Goal: Task Accomplishment & Management: Complete application form

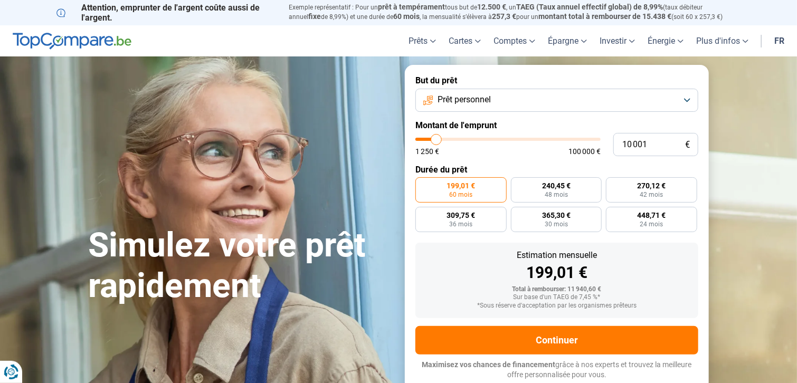
type input "21 750"
type input "21750"
click at [457, 138] on input "range" at bounding box center [507, 139] width 185 height 3
radio input "false"
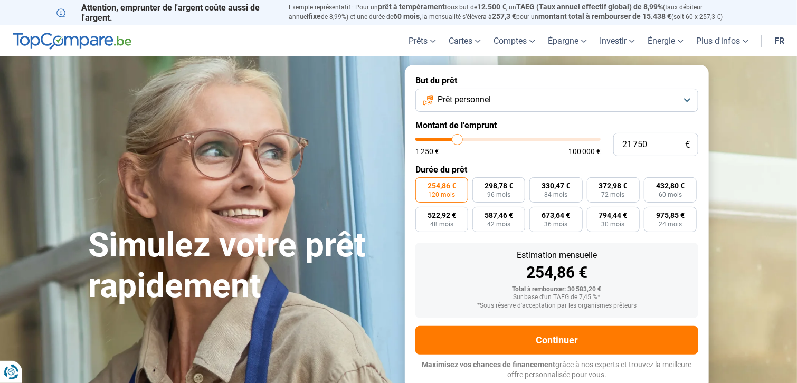
type input "16 250"
type input "16250"
click at [447, 140] on input "range" at bounding box center [507, 139] width 185 height 3
radio input "true"
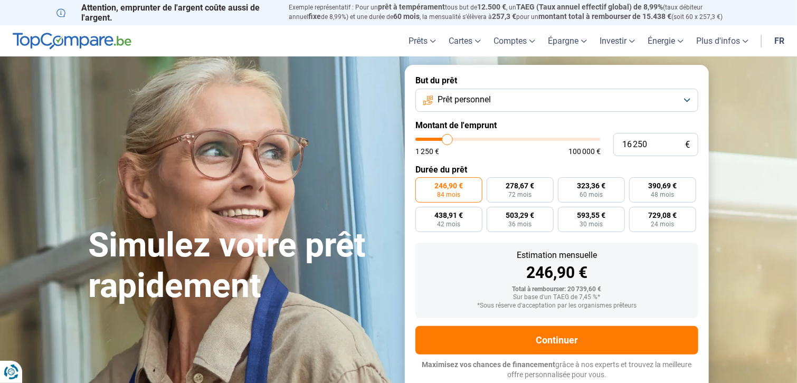
type input "12 250"
type input "12250"
click at [440, 141] on input "range" at bounding box center [507, 139] width 185 height 3
radio input "true"
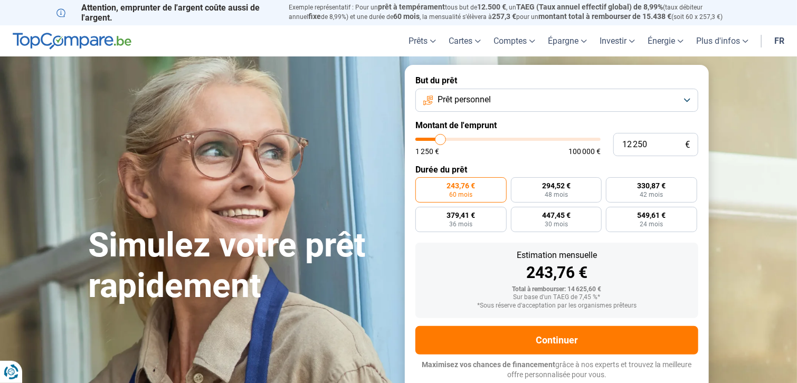
type input "8 250"
type input "8250"
click at [433, 141] on input "range" at bounding box center [507, 139] width 185 height 3
radio input "true"
click at [642, 144] on input "8 250" at bounding box center [655, 144] width 85 height 23
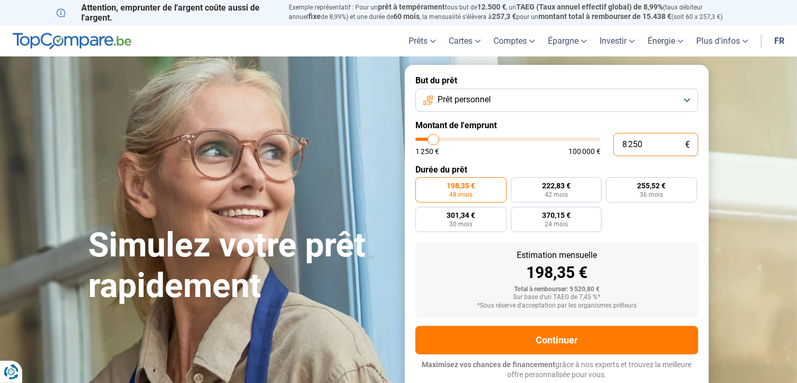
type input "825"
type input "1250"
type input "82"
type input "1250"
type input "8"
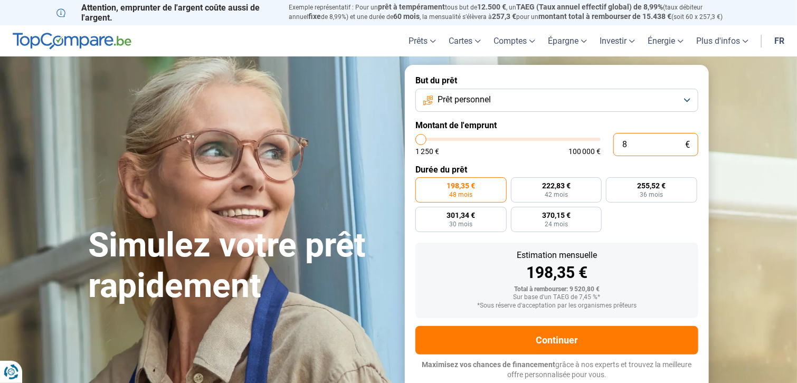
type input "1250"
type input "0"
type input "1250"
type input "1"
type input "1250"
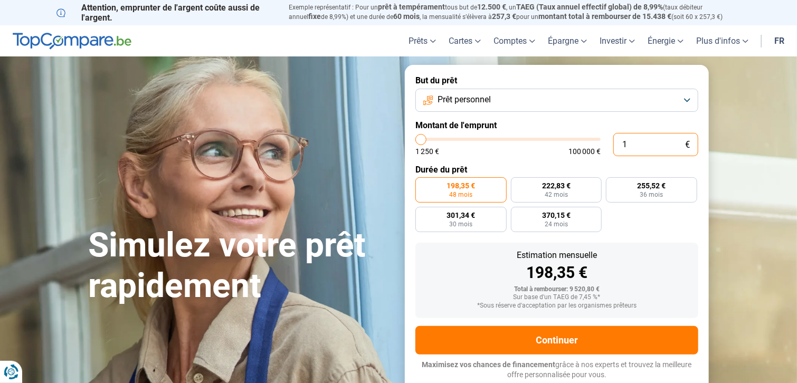
type input "10"
type input "1250"
type input "100"
type input "1250"
type input "1 000"
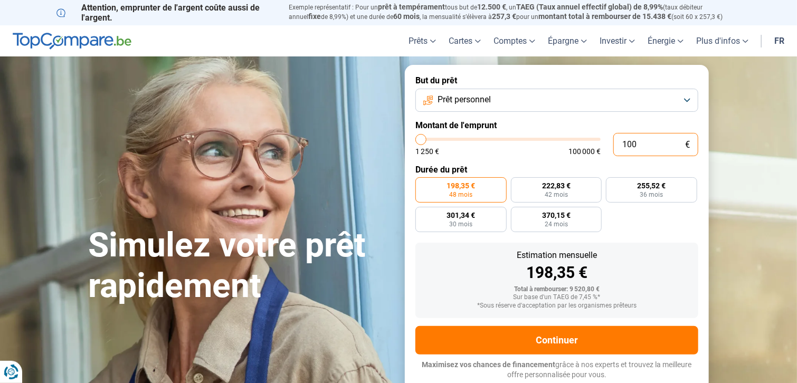
type input "1250"
type input "10 000"
type input "10000"
type input "10 000"
click at [546, 218] on span "448,67 €" at bounding box center [556, 215] width 28 height 7
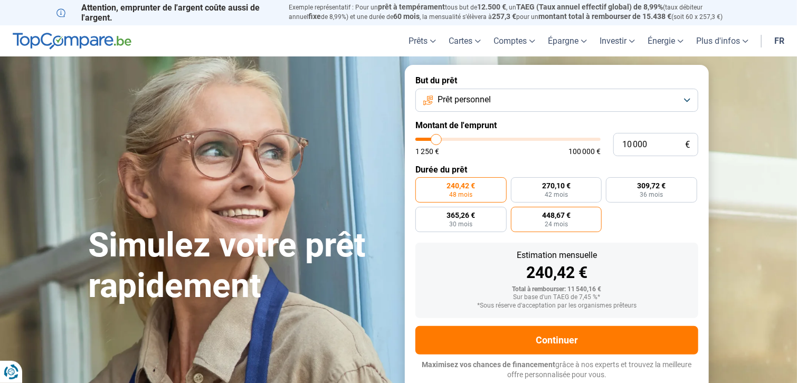
click at [517, 214] on input "448,67 € 24 mois" at bounding box center [514, 210] width 7 height 7
radio input "true"
click at [680, 91] on button "Prêt personnel" at bounding box center [556, 100] width 283 height 23
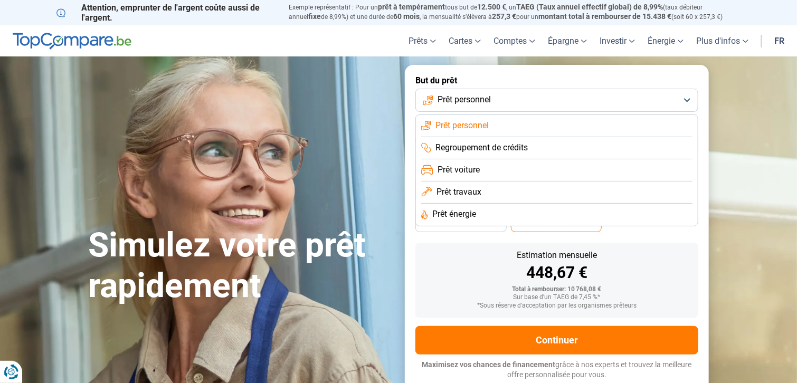
click at [680, 91] on button "Prêt personnel" at bounding box center [556, 100] width 283 height 23
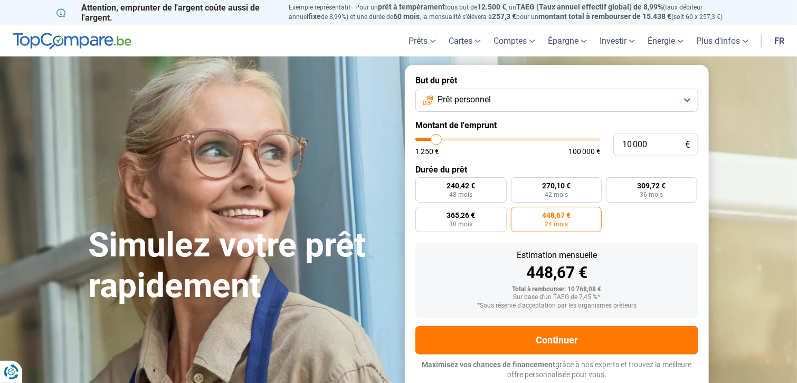
click at [325, 194] on div "Simulez votre prêt rapidement" at bounding box center [240, 227] width 316 height 157
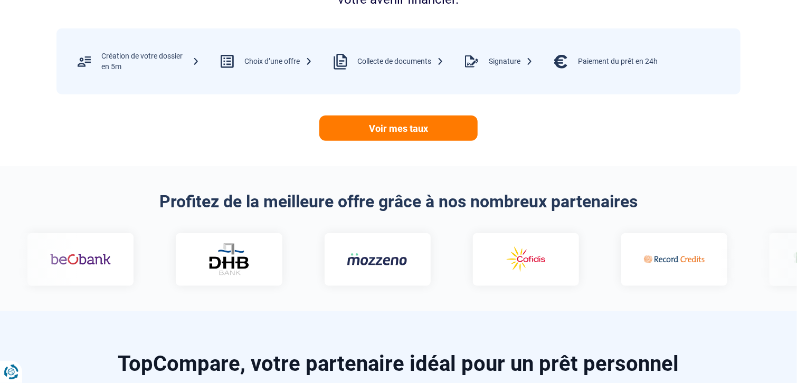
scroll to position [506, 0]
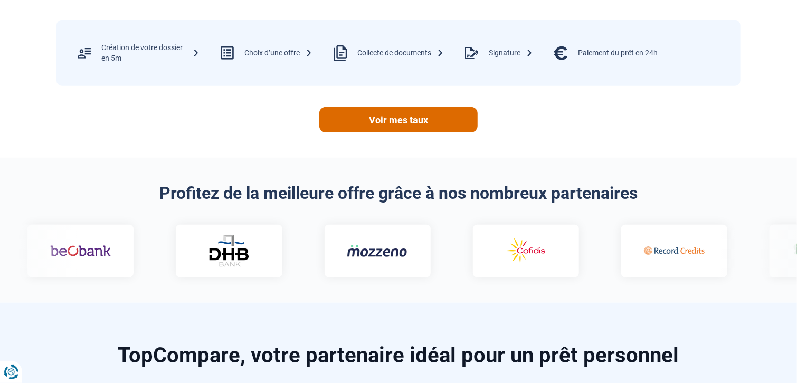
click at [402, 121] on link "Voir mes taux" at bounding box center [398, 119] width 158 height 25
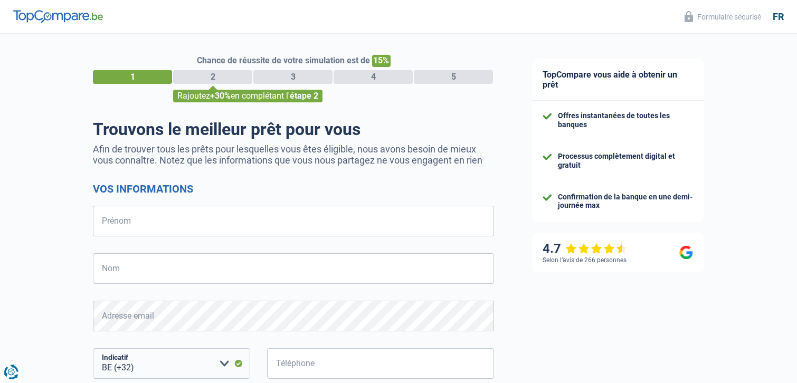
select select "32"
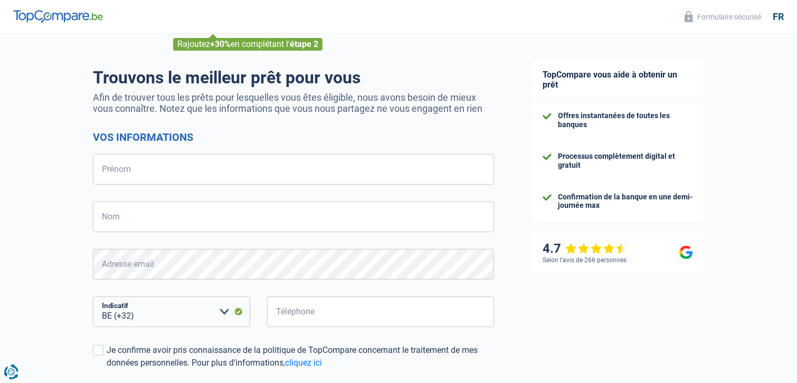
scroll to position [191, 0]
